Goal: Navigation & Orientation: Find specific page/section

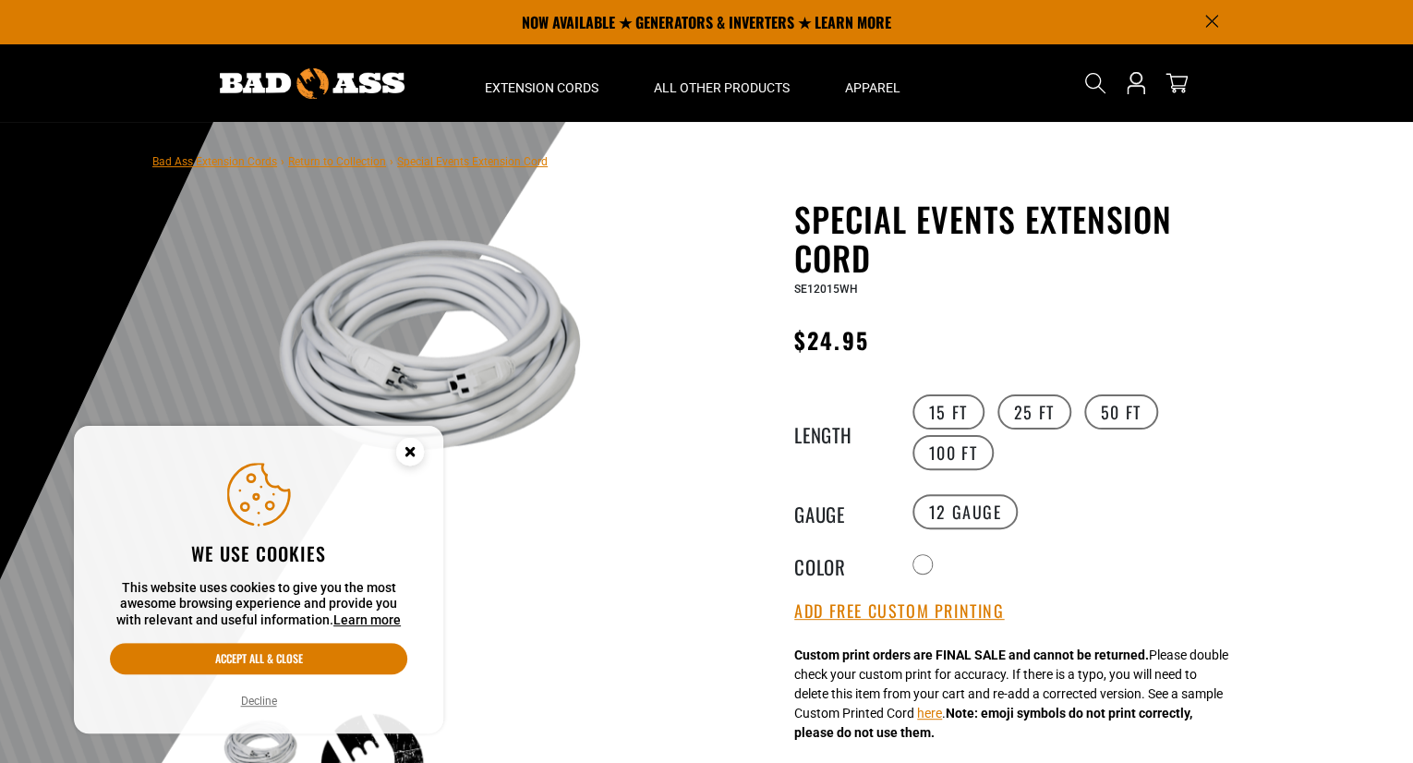
click at [590, 434] on img at bounding box center [429, 363] width 445 height 321
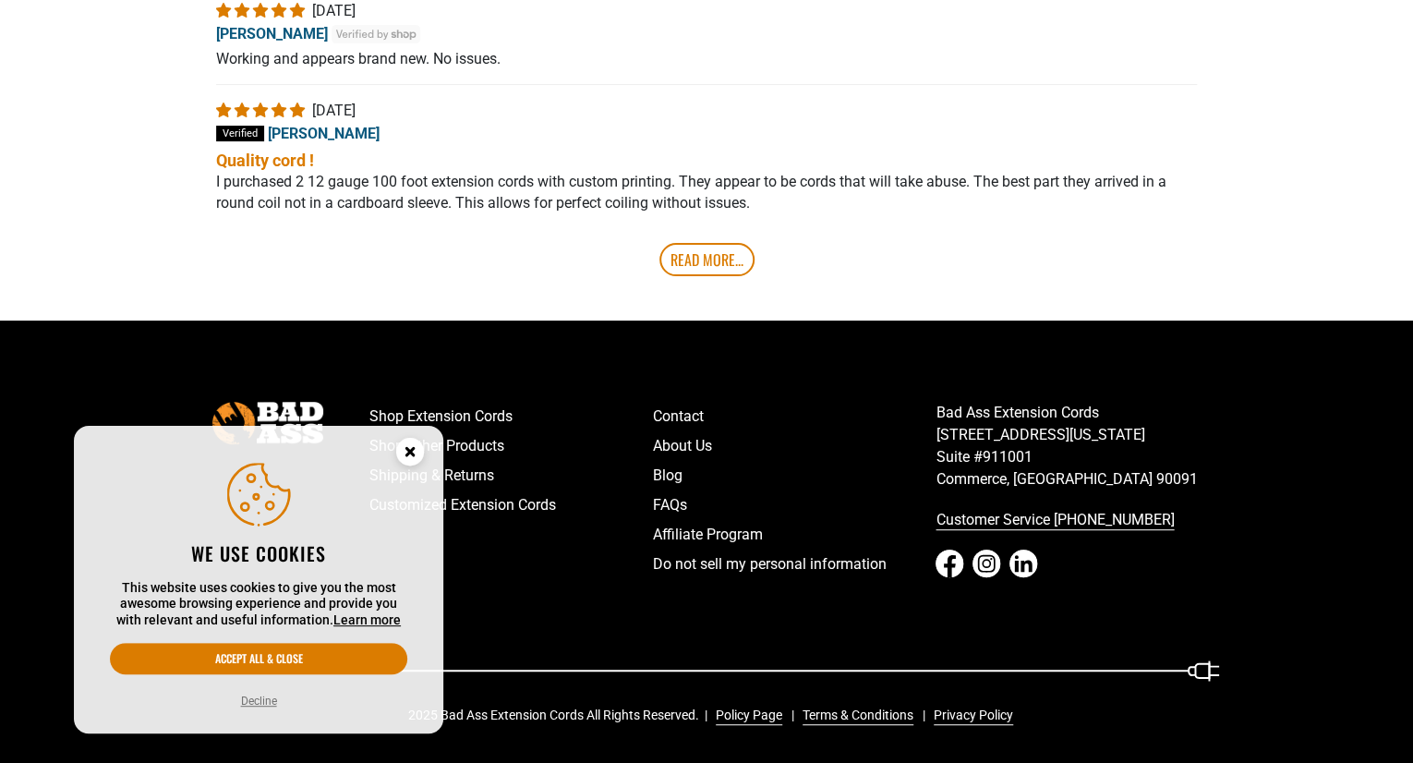
scroll to position [3686, 0]
click at [847, 432] on link "About Us" at bounding box center [794, 446] width 283 height 30
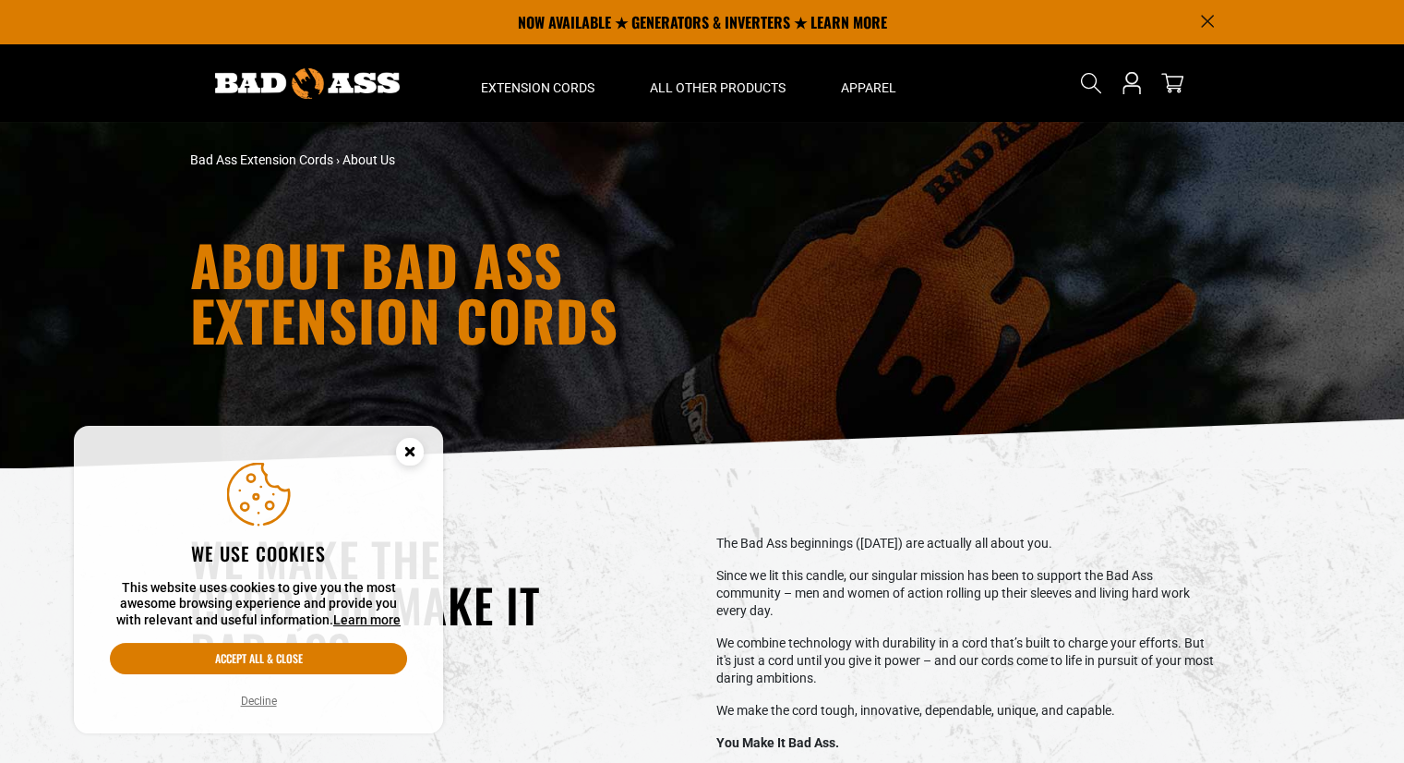
click at [847, 432] on div "ABOUT BAD ASS EXTENSION CORDS" at bounding box center [702, 295] width 1404 height 346
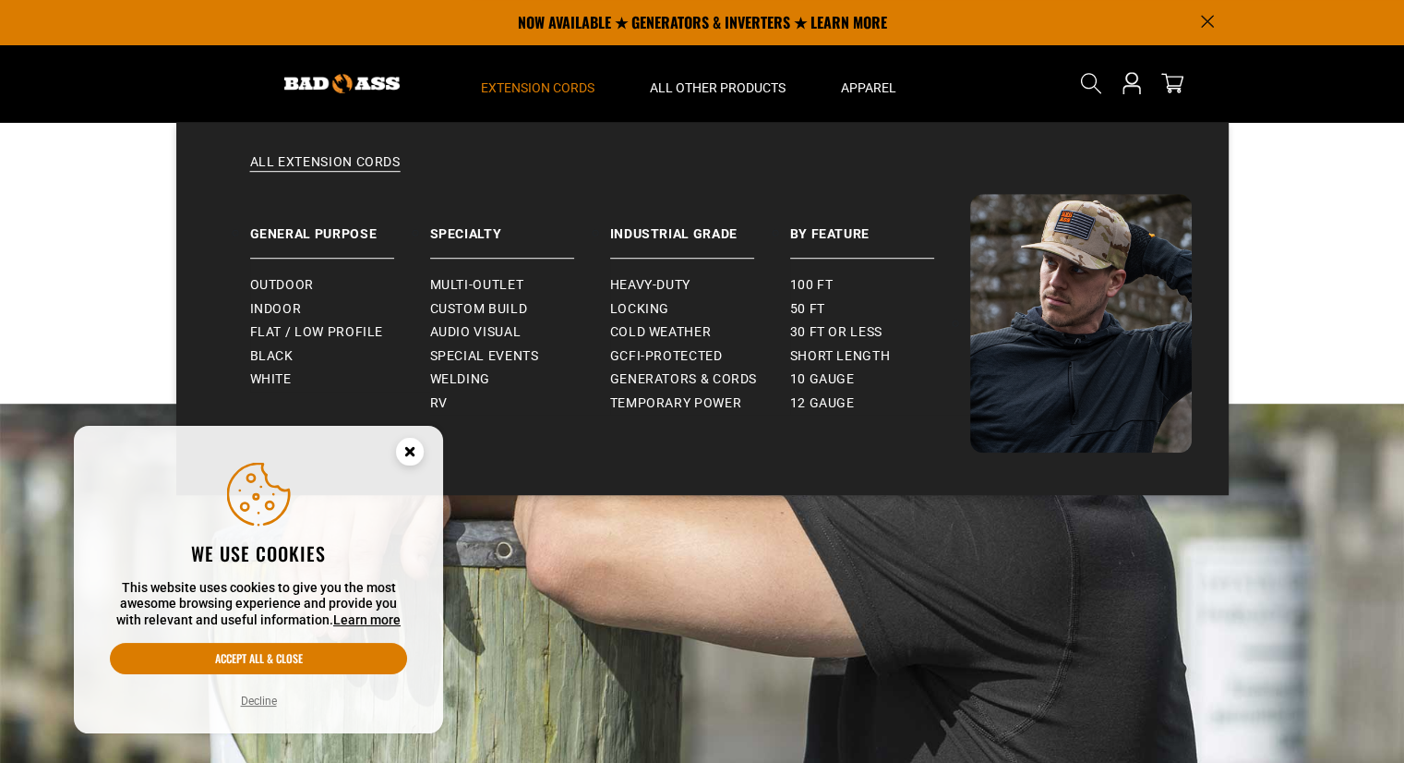
scroll to position [15, 0]
